Goal: Go to known website: Go to known website

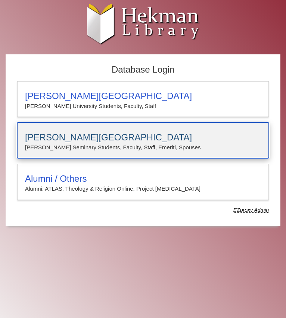
click at [216, 125] on div "Calvin Theological Seminary Calvin Seminary Students, Faculty, Staff, Emeriti, …" at bounding box center [142, 141] width 251 height 36
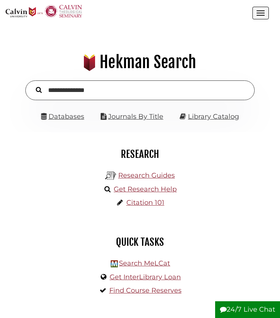
type input "**********"
click at [32, 85] on button "Search" at bounding box center [38, 89] width 13 height 9
